Goal: Navigation & Orientation: Find specific page/section

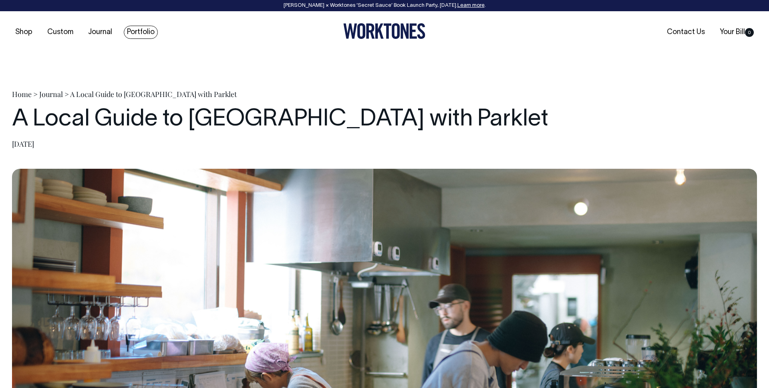
click at [135, 28] on link "Portfolio" at bounding box center [141, 32] width 34 height 13
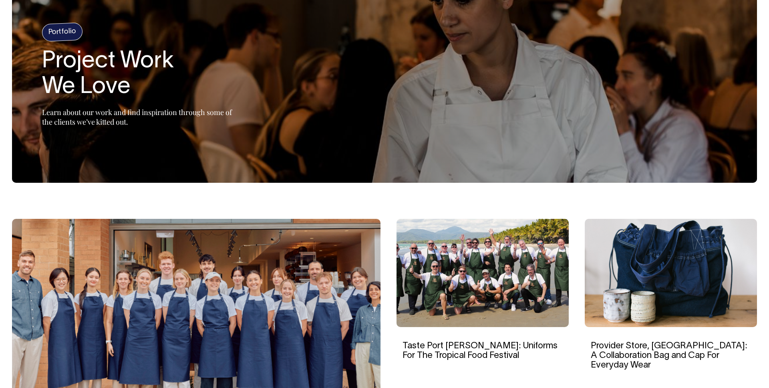
click at [480, 241] on img at bounding box center [482, 273] width 172 height 108
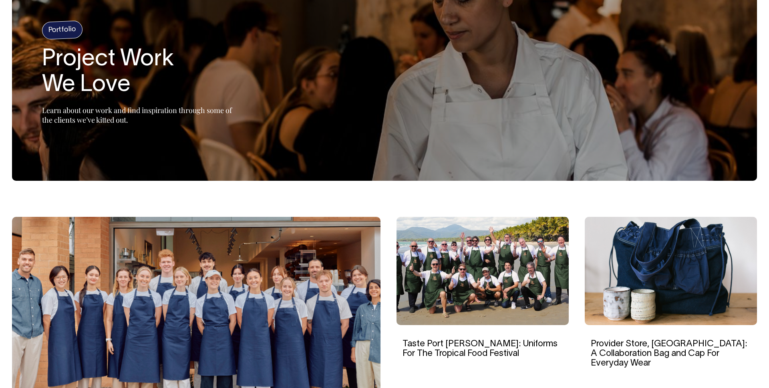
scroll to position [77, 0]
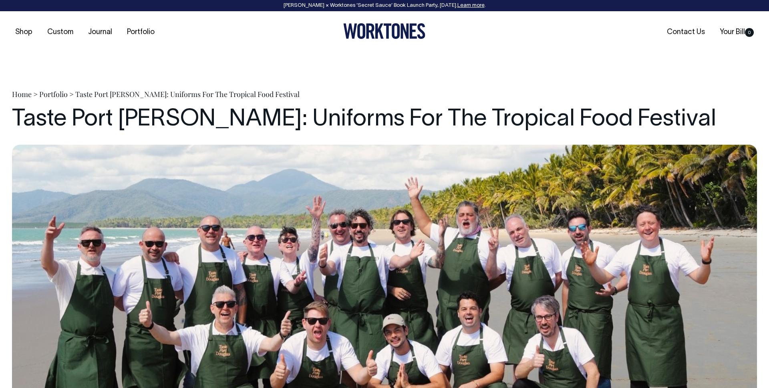
drag, startPoint x: 359, startPoint y: 205, endPoint x: 413, endPoint y: 4, distance: 208.1
